Goal: Information Seeking & Learning: Find specific fact

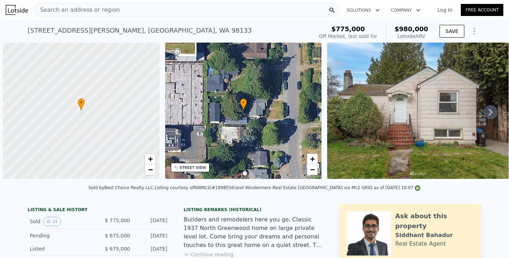
drag, startPoint x: 0, startPoint y: 0, endPoint x: 256, endPoint y: 27, distance: 257.9
click at [256, 27] on div "[STREET_ADDRESS][PERSON_NAME] Sold [DATE] for $775k (~ARV $980k )" at bounding box center [169, 33] width 283 height 20
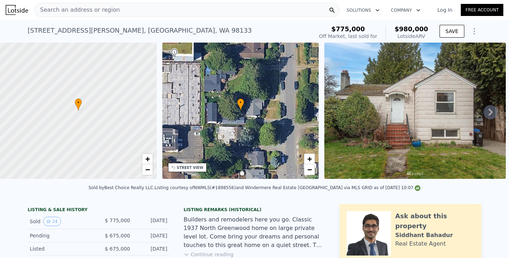
click at [434, 198] on div "Sold by Best Choice Realty LLC . Listing courtesy of NWMLS (#1898556) and Winde…" at bounding box center [254, 189] width 509 height 17
click at [453, 196] on div "Sold by Best Choice Realty LLC . Listing courtesy of NWMLS (#1898556) and Winde…" at bounding box center [254, 189] width 509 height 17
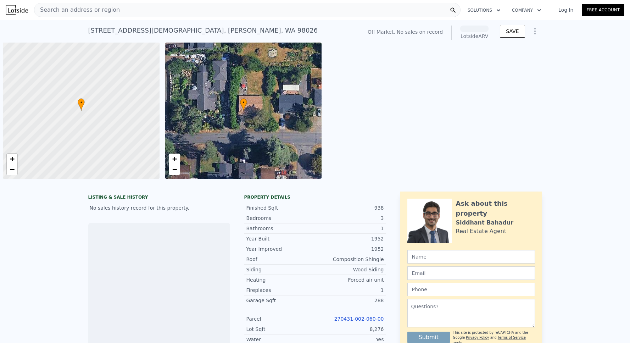
scroll to position [0, 3]
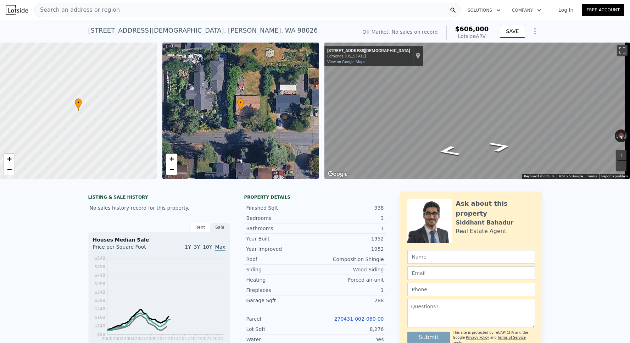
click at [136, 8] on div "Search an address or region" at bounding box center [247, 10] width 426 height 14
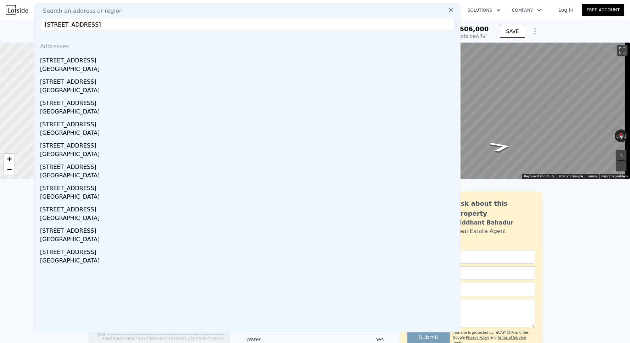
type input "9235 26th Ave SW, Seattle, WA 98106"
click at [56, 72] on div "Seattle, WA 98106" at bounding box center [248, 70] width 417 height 10
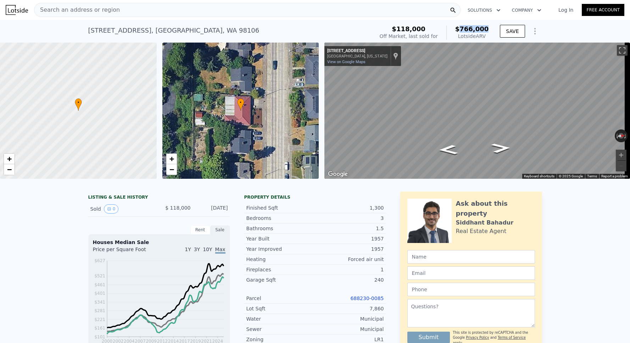
drag, startPoint x: 463, startPoint y: 30, endPoint x: 487, endPoint y: 29, distance: 23.8
click at [487, 29] on span "$766,000" at bounding box center [472, 28] width 34 height 7
copy span "766,000"
